Goal: Check status: Check status

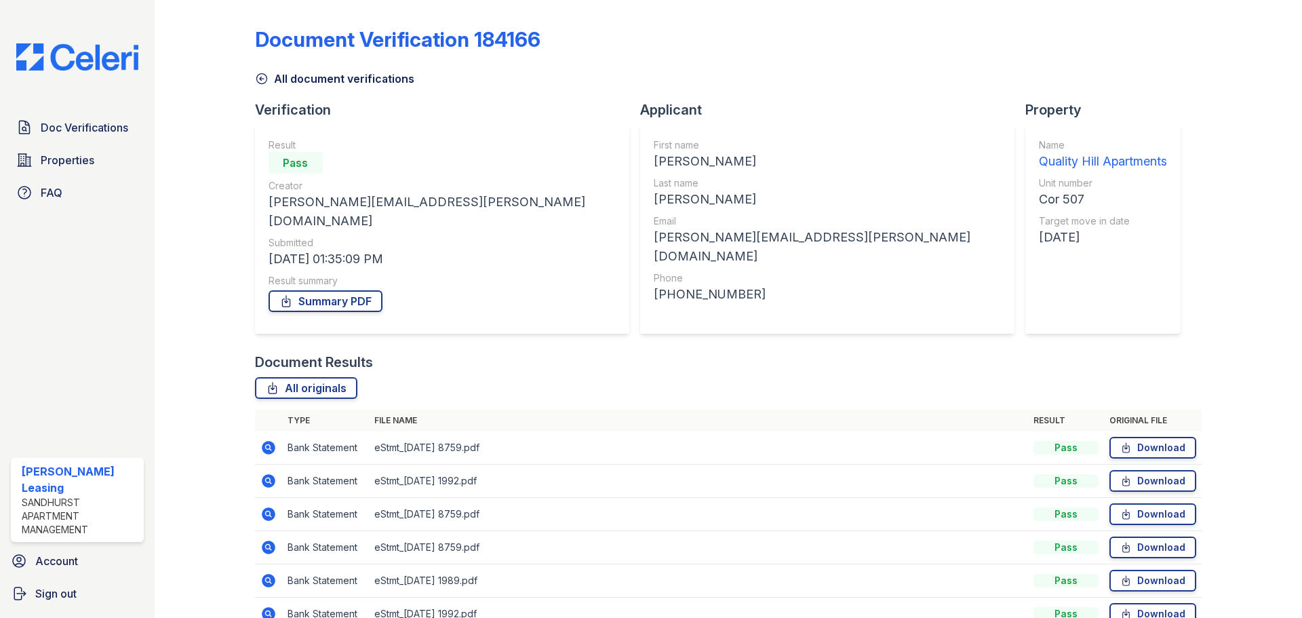
click at [265, 75] on icon at bounding box center [261, 79] width 10 height 10
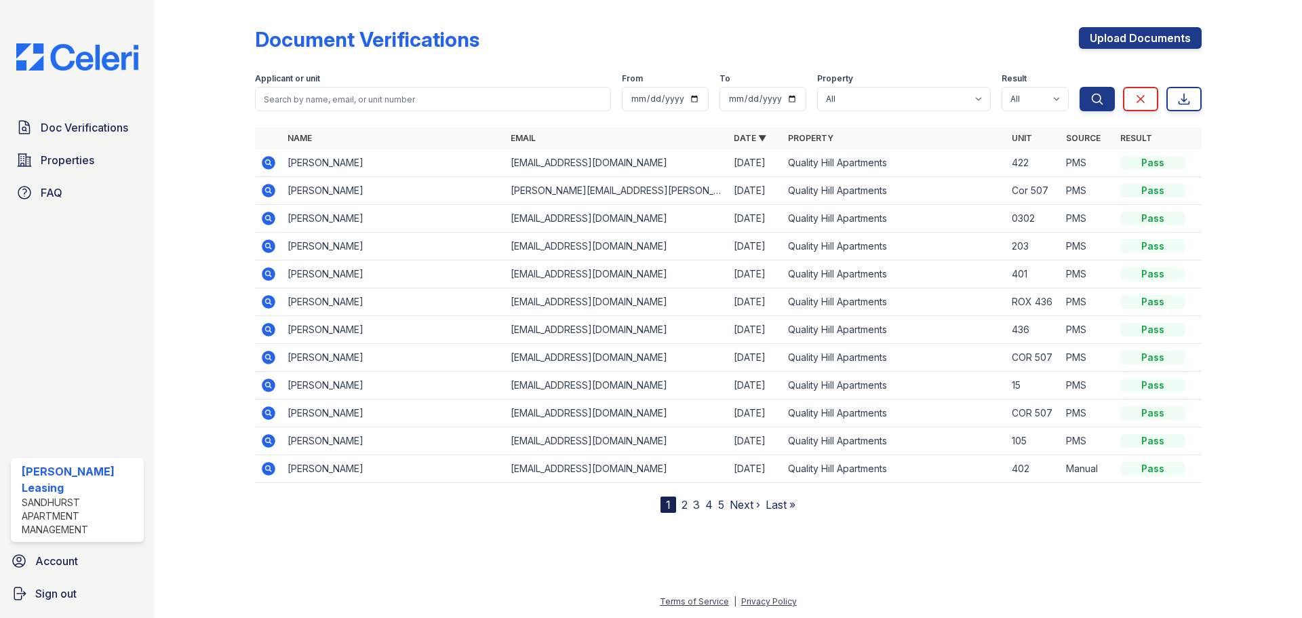
click at [260, 220] on icon at bounding box center [268, 218] width 16 height 16
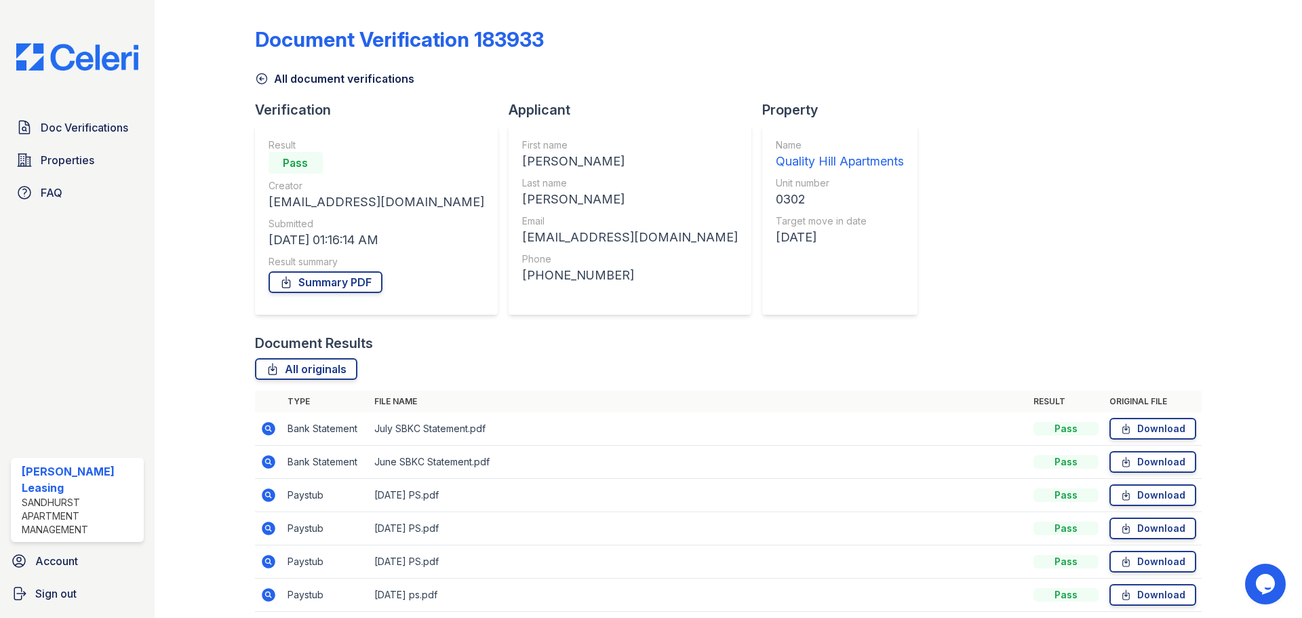
scroll to position [54, 0]
